Goal: Navigation & Orientation: Find specific page/section

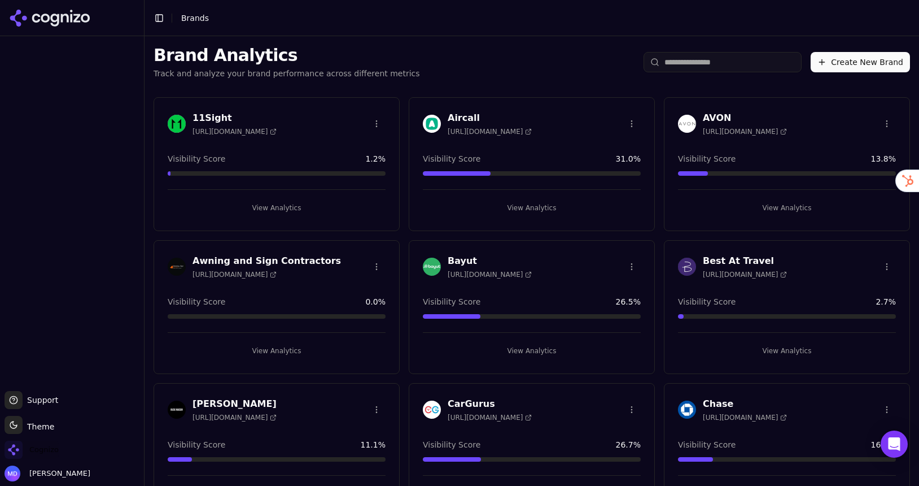
click at [53, 452] on span "Cognizo" at bounding box center [43, 449] width 29 height 10
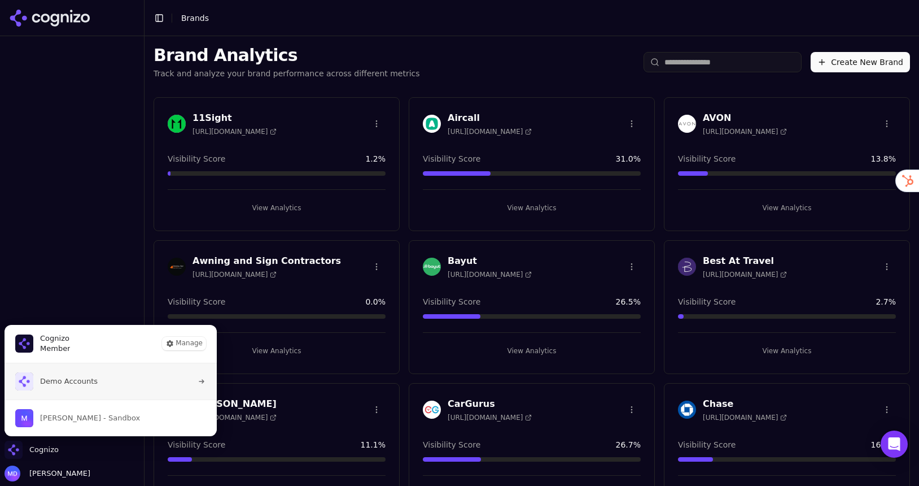
click at [60, 381] on span "Demo Accounts" at bounding box center [69, 381] width 58 height 10
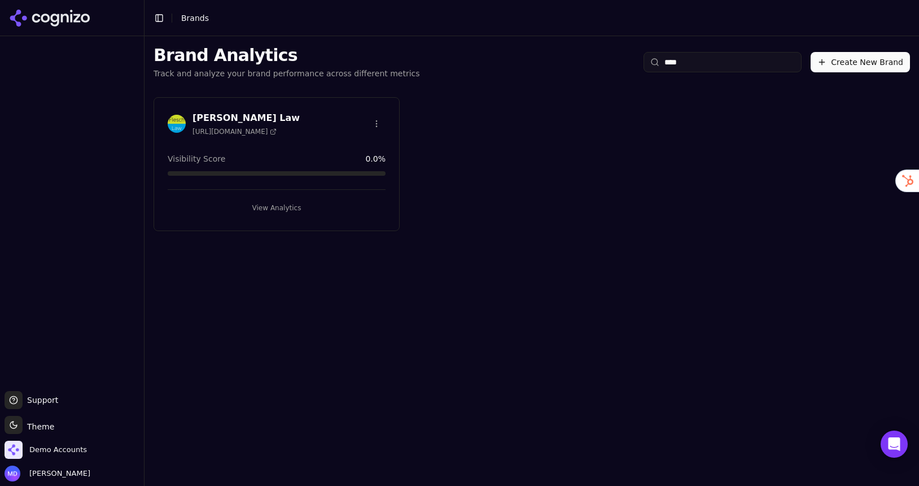
type input "****"
click at [299, 206] on button "View Analytics" at bounding box center [277, 208] width 218 height 18
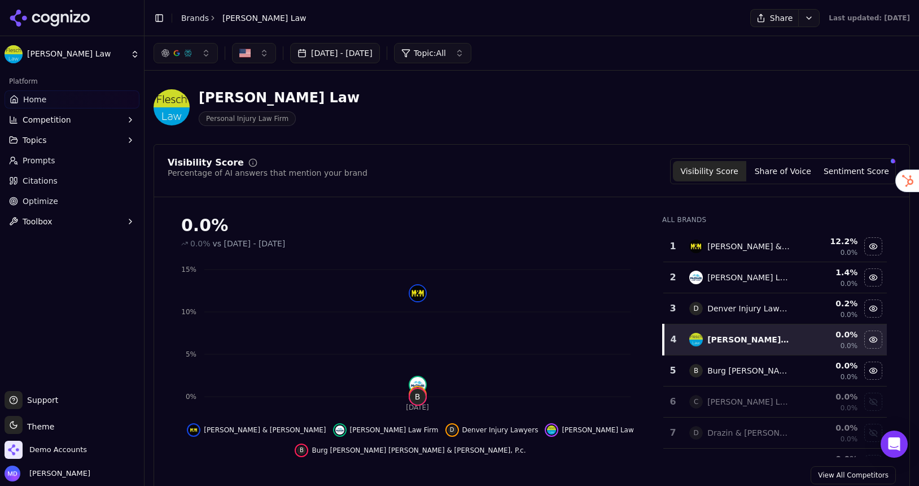
click at [67, 202] on link "Optimize" at bounding box center [72, 201] width 135 height 18
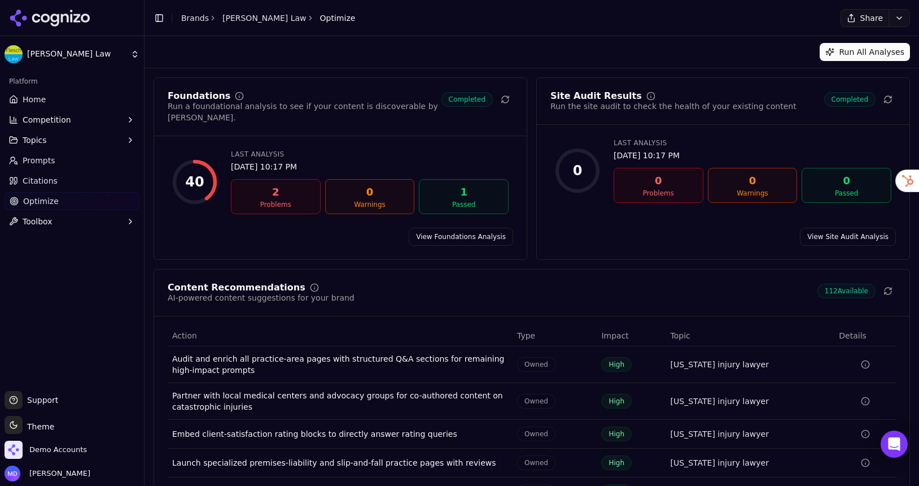
click at [46, 106] on link "Home" at bounding box center [72, 99] width 135 height 18
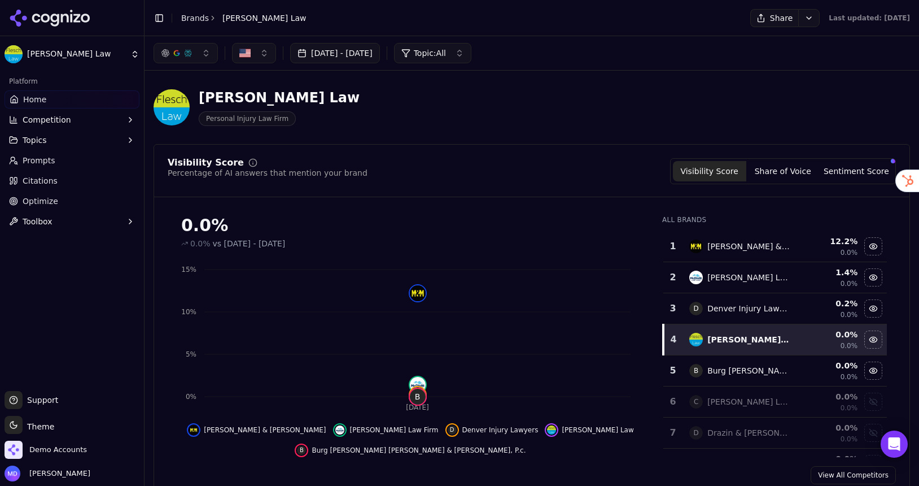
click at [40, 157] on span "Prompts" at bounding box center [39, 160] width 33 height 11
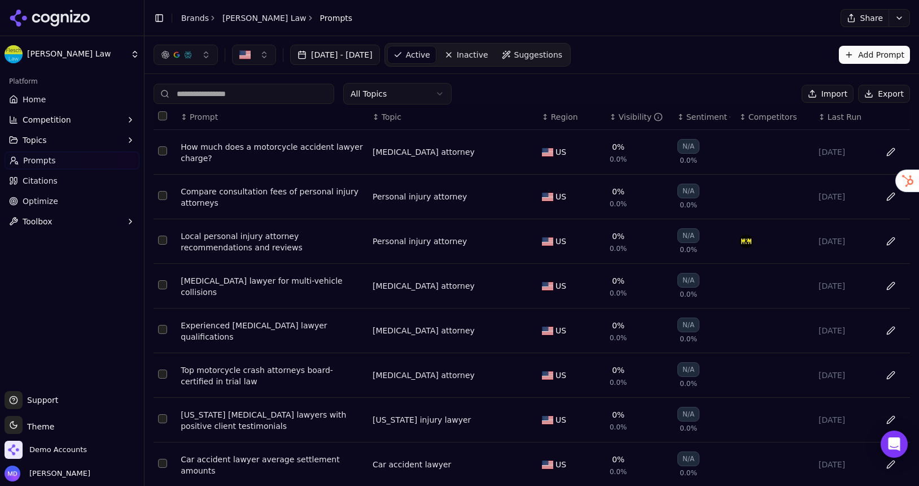
click at [908, 92] on button "Export" at bounding box center [884, 94] width 52 height 18
click at [34, 108] on link "Home" at bounding box center [72, 99] width 135 height 18
